Goal: Communication & Community: Connect with others

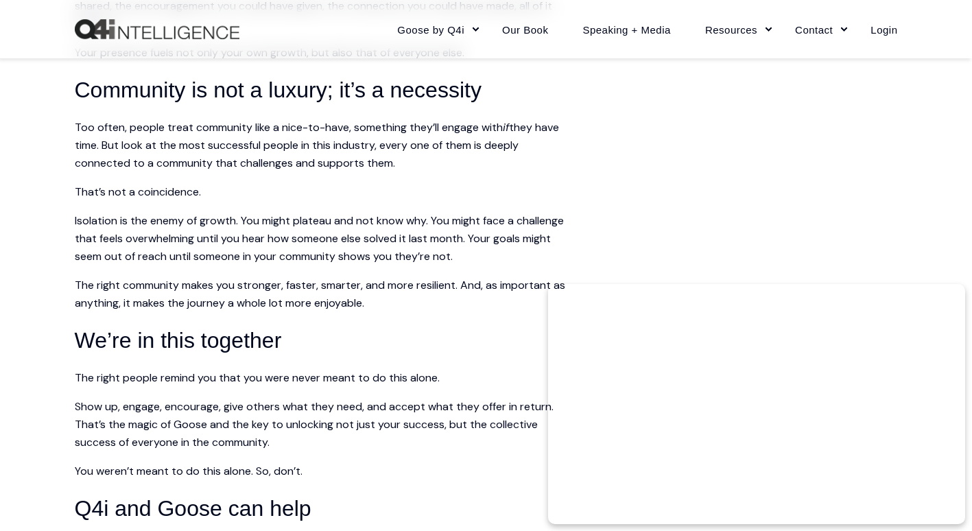
scroll to position [1510, 0]
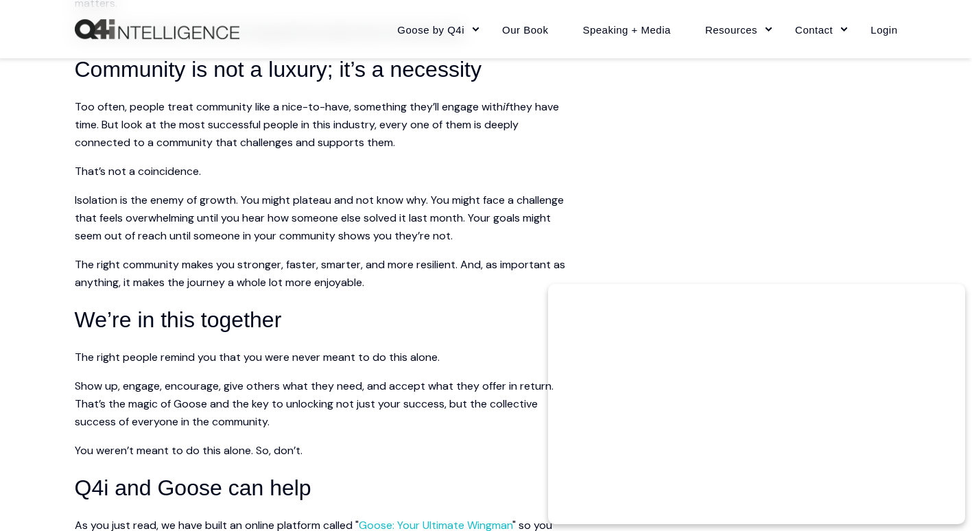
click at [359, 353] on span "The right people remind you that you were never meant to do this alone." at bounding box center [257, 357] width 365 height 14
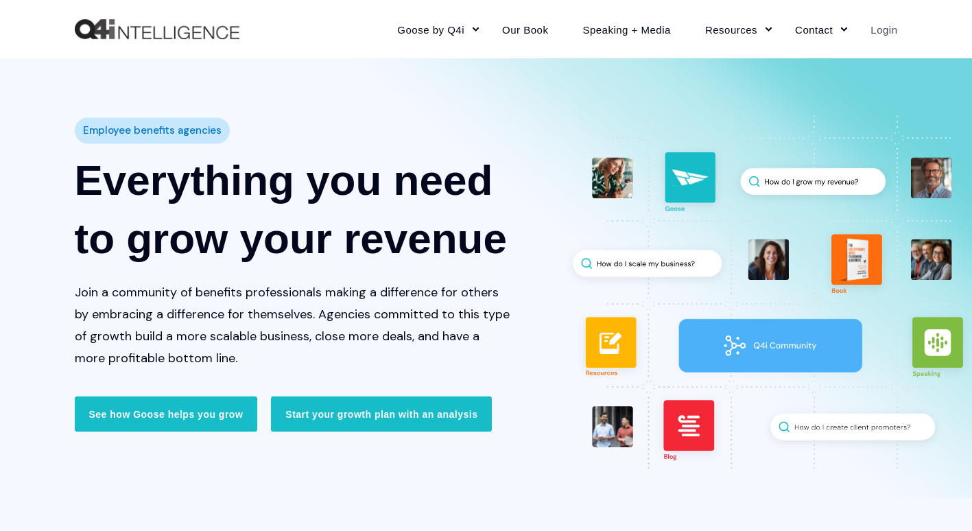
click at [887, 29] on link "Login" at bounding box center [876, 29] width 44 height 60
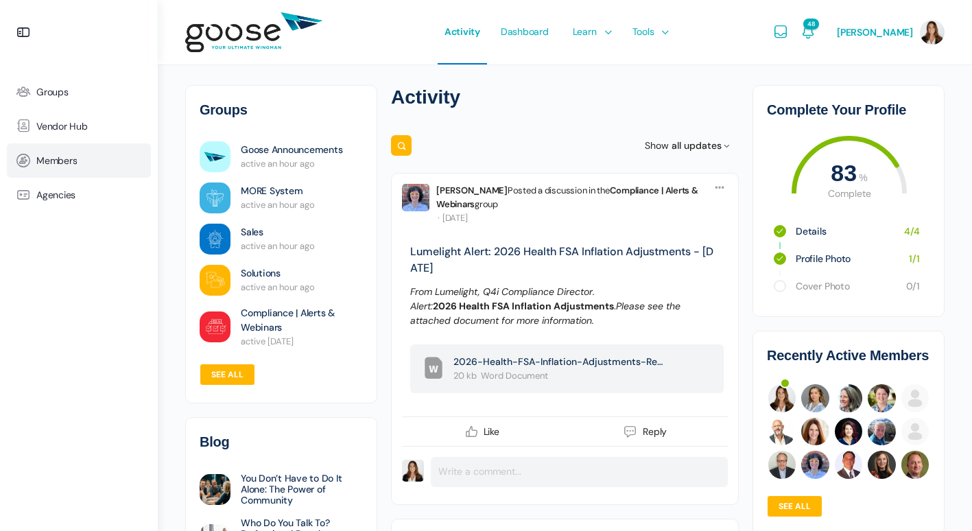
click at [46, 154] on link "Members" at bounding box center [79, 160] width 144 height 34
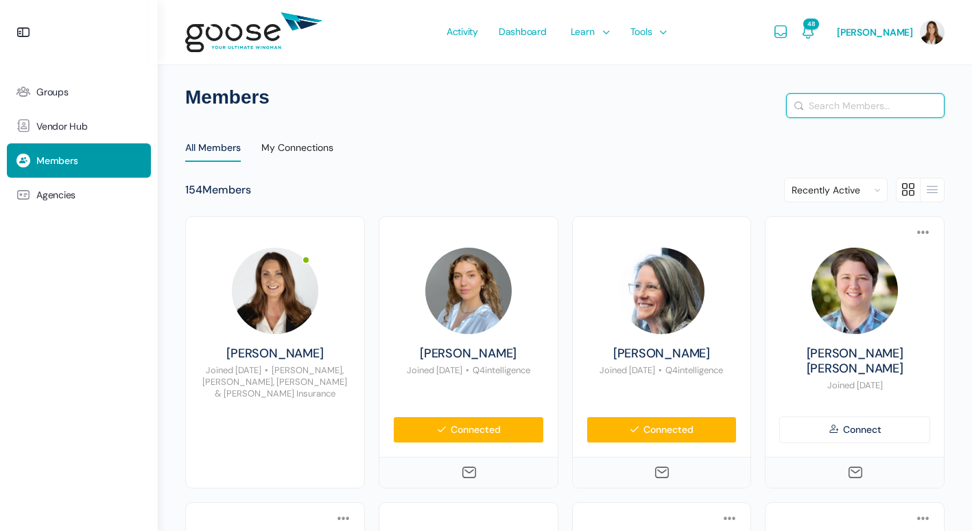
click at [863, 110] on input "Search Members…" at bounding box center [865, 105] width 157 height 23
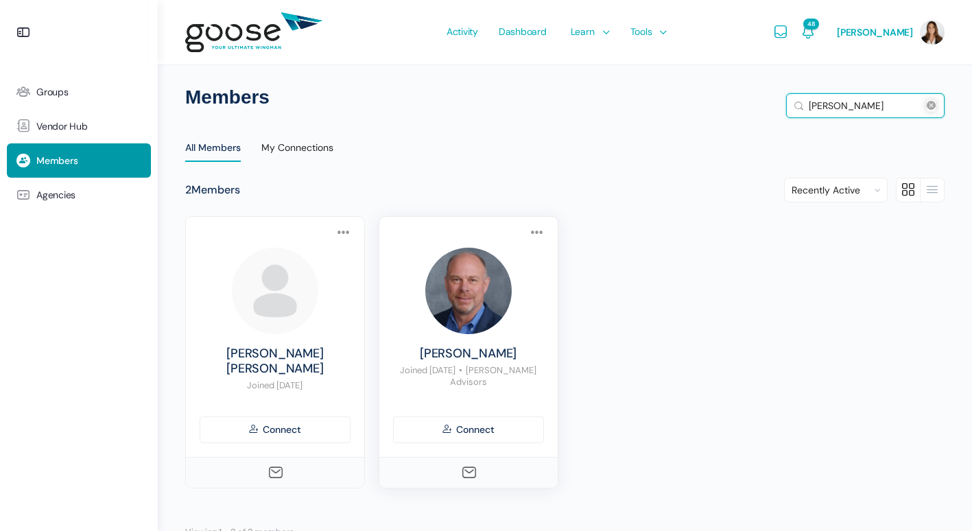
type input "eric"
click at [465, 309] on img at bounding box center [468, 291] width 86 height 86
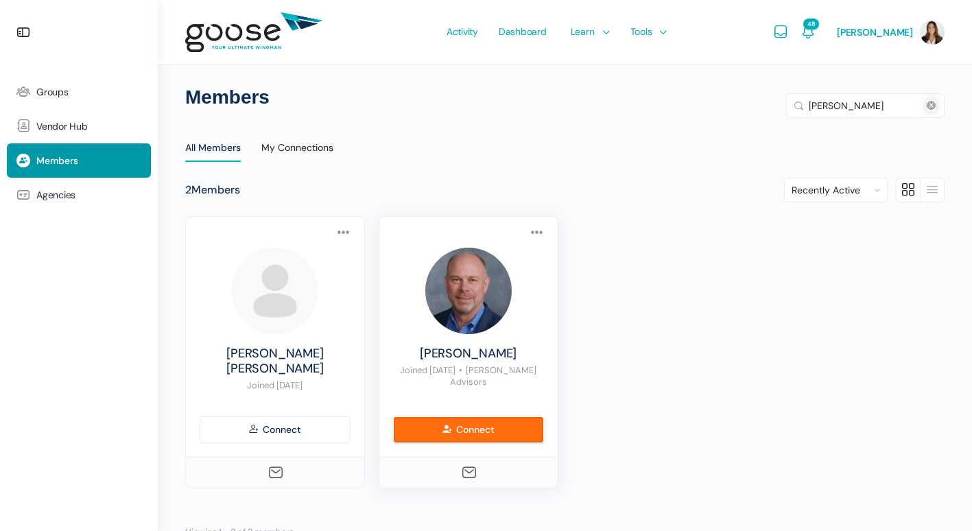
click at [475, 419] on link "Connect" at bounding box center [468, 430] width 151 height 27
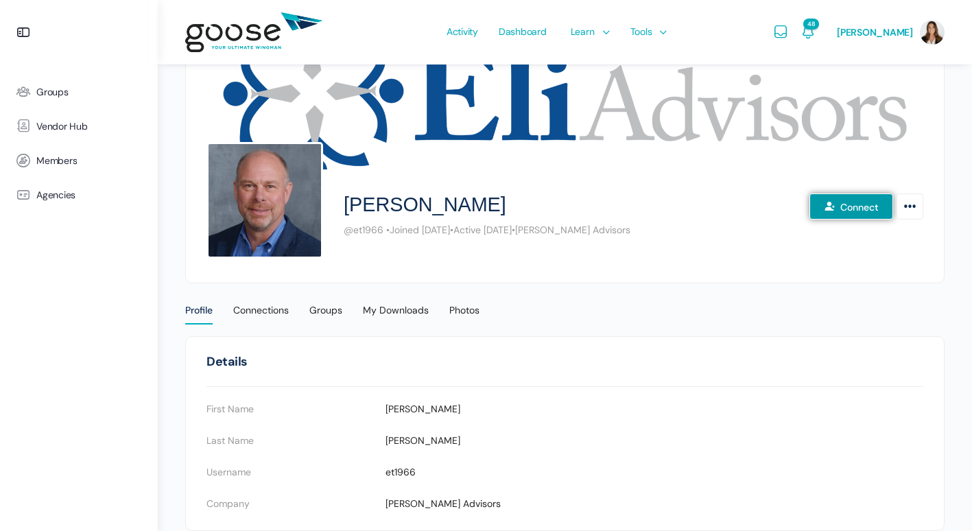
scroll to position [115, 0]
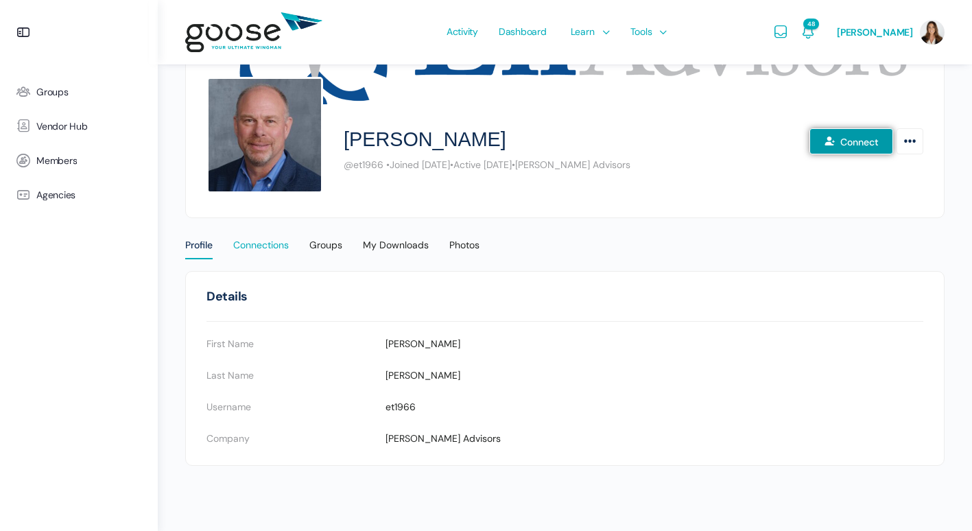
click at [268, 248] on div "Connections" at bounding box center [261, 249] width 56 height 21
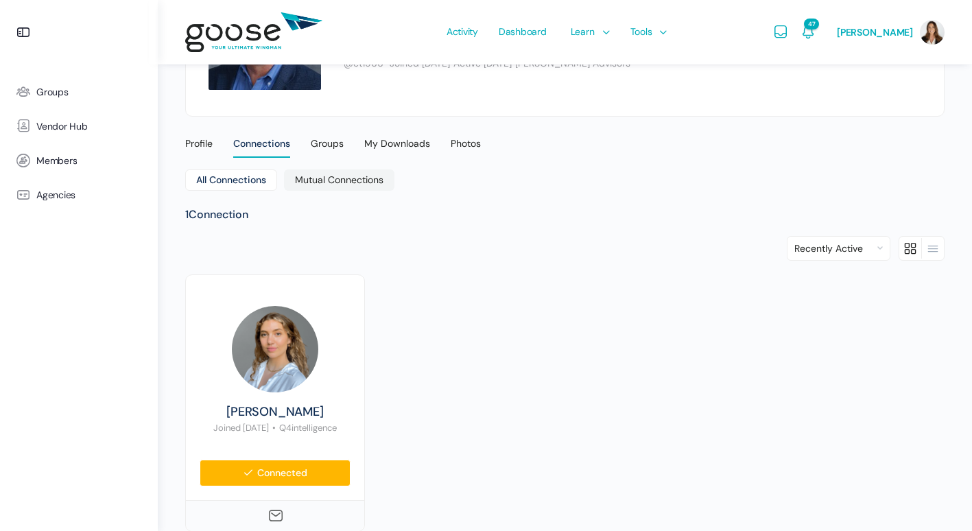
scroll to position [137, 0]
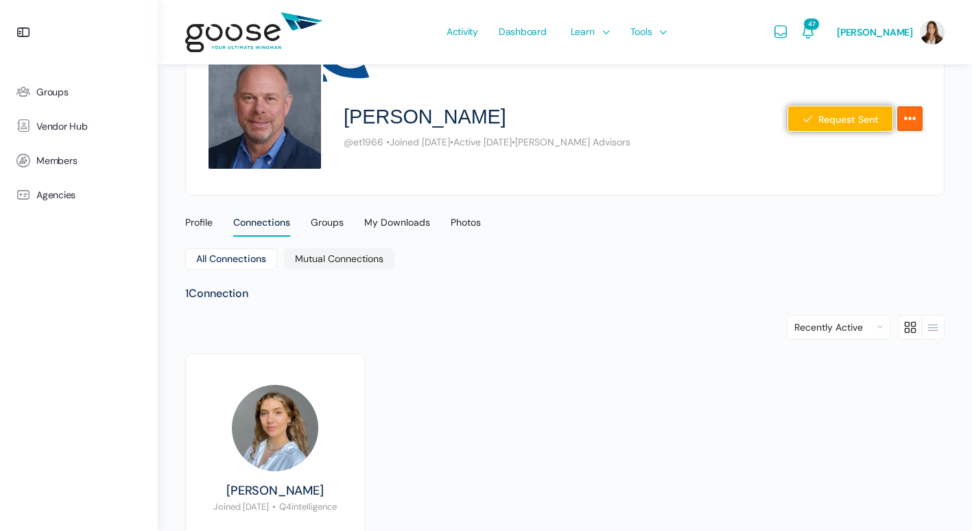
click at [917, 121] on icon "More Options" at bounding box center [910, 118] width 14 height 25
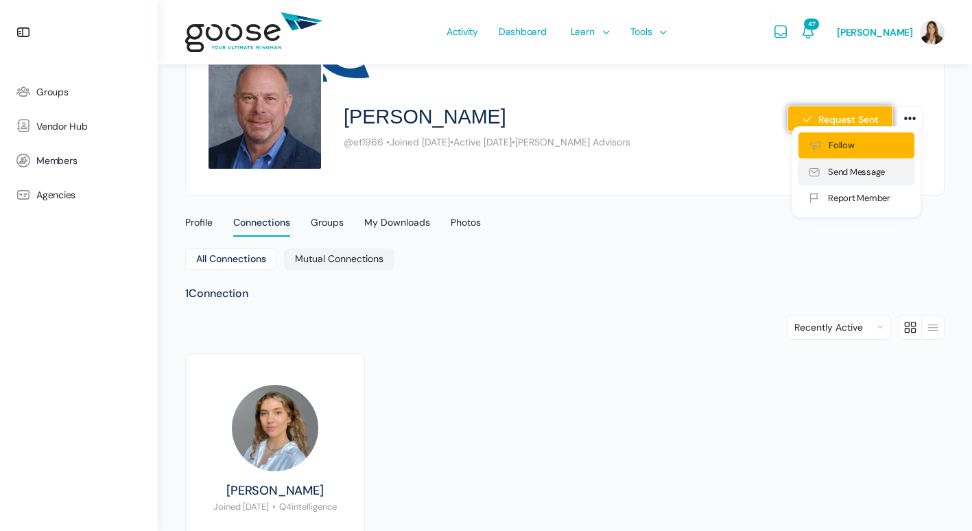
click at [857, 171] on link "Send Message" at bounding box center [856, 172] width 117 height 26
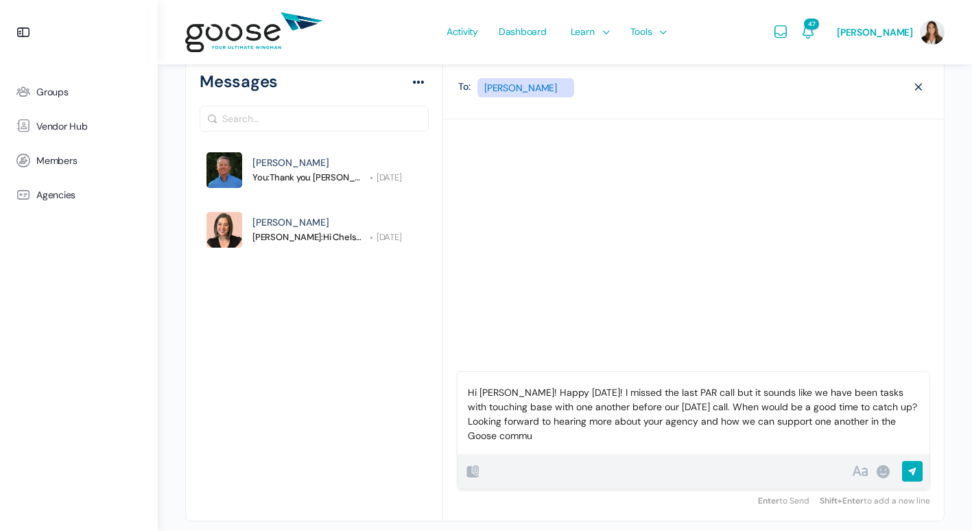
scroll to position [10, 0]
